Goal: Task Accomplishment & Management: Manage account settings

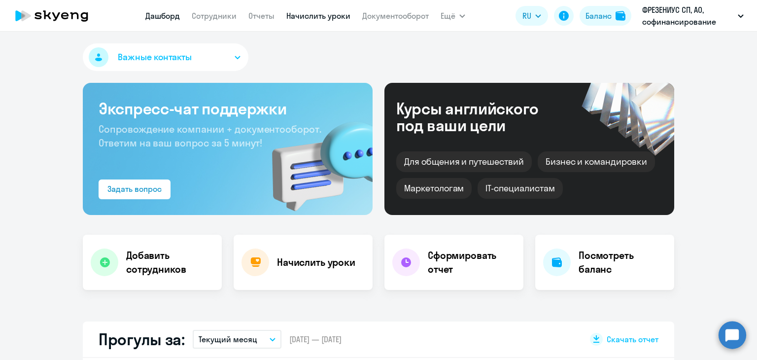
click at [300, 18] on link "Начислить уроки" at bounding box center [318, 16] width 64 height 10
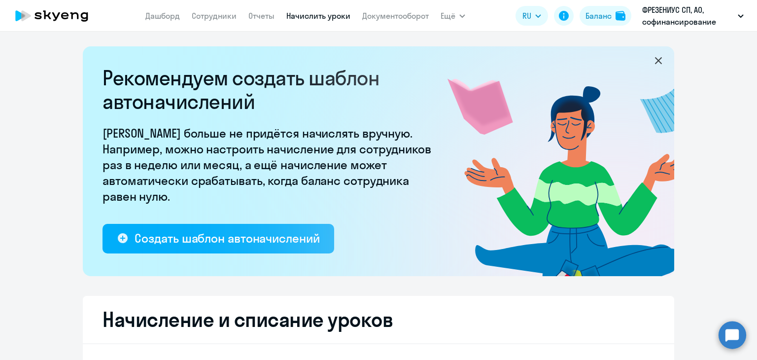
select select "10"
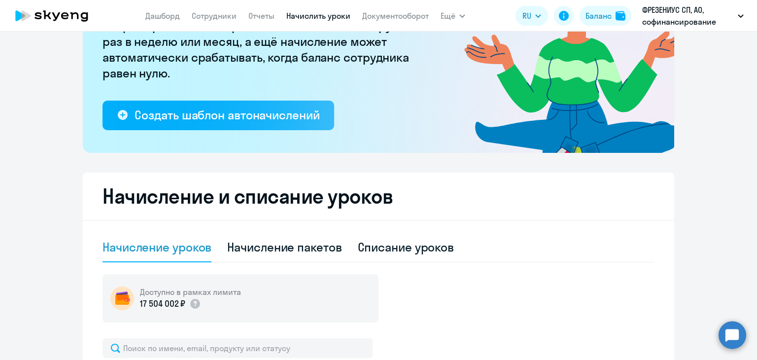
scroll to position [49, 0]
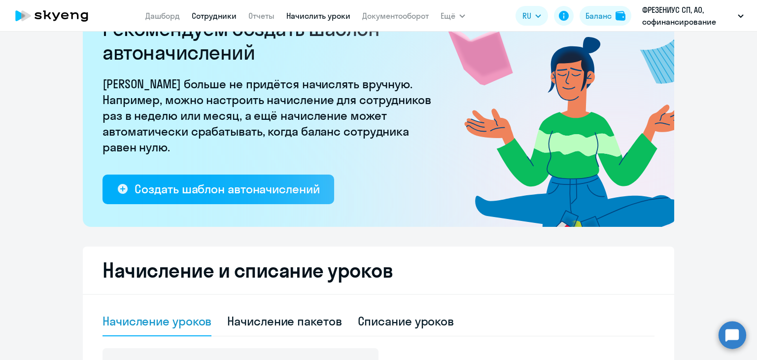
click at [232, 16] on link "Сотрудники" at bounding box center [214, 16] width 45 height 10
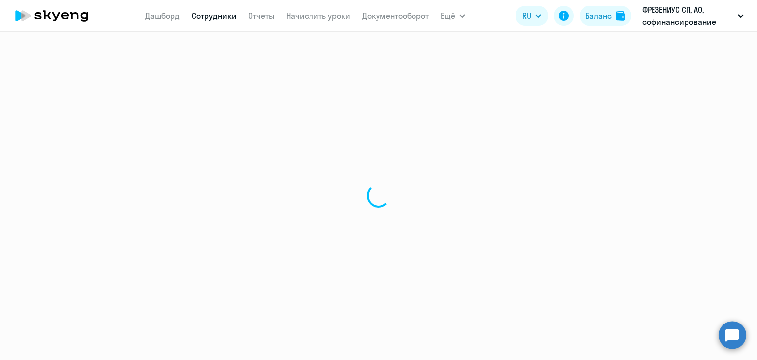
select select "30"
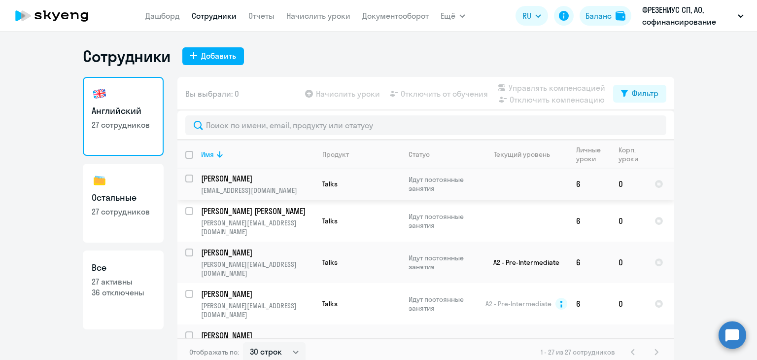
scroll to position [443, 0]
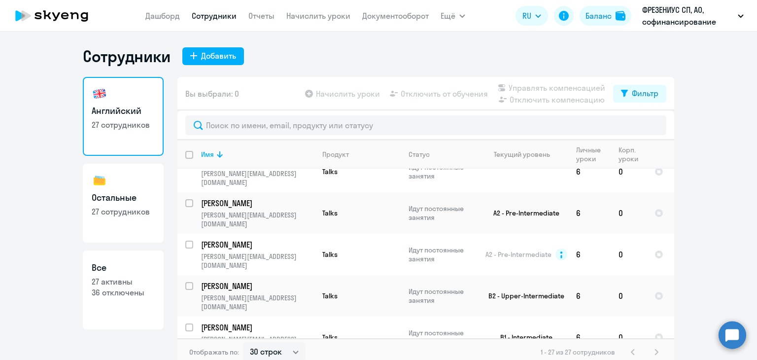
click at [93, 194] on h3 "Остальные" at bounding box center [123, 197] width 63 height 13
select select "30"
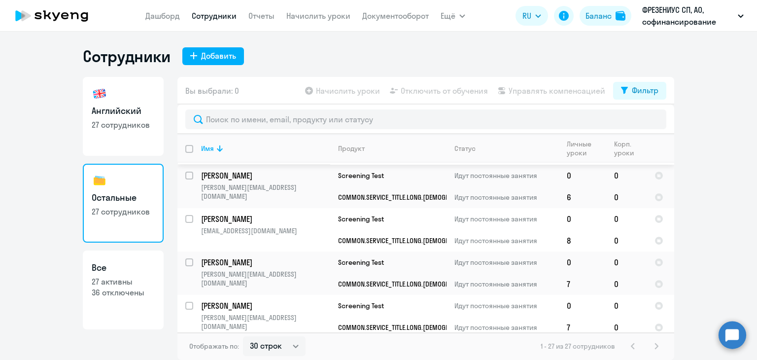
scroll to position [1001, 0]
